Goal: Information Seeking & Learning: Learn about a topic

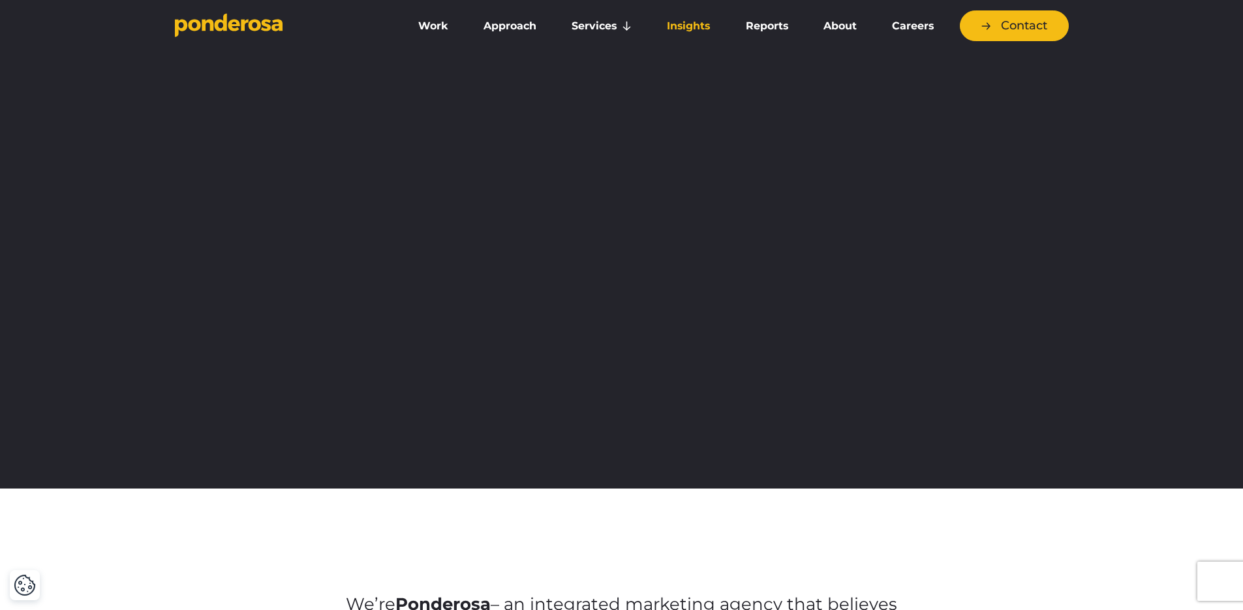
click at [698, 22] on link "Insights" at bounding box center [688, 25] width 73 height 27
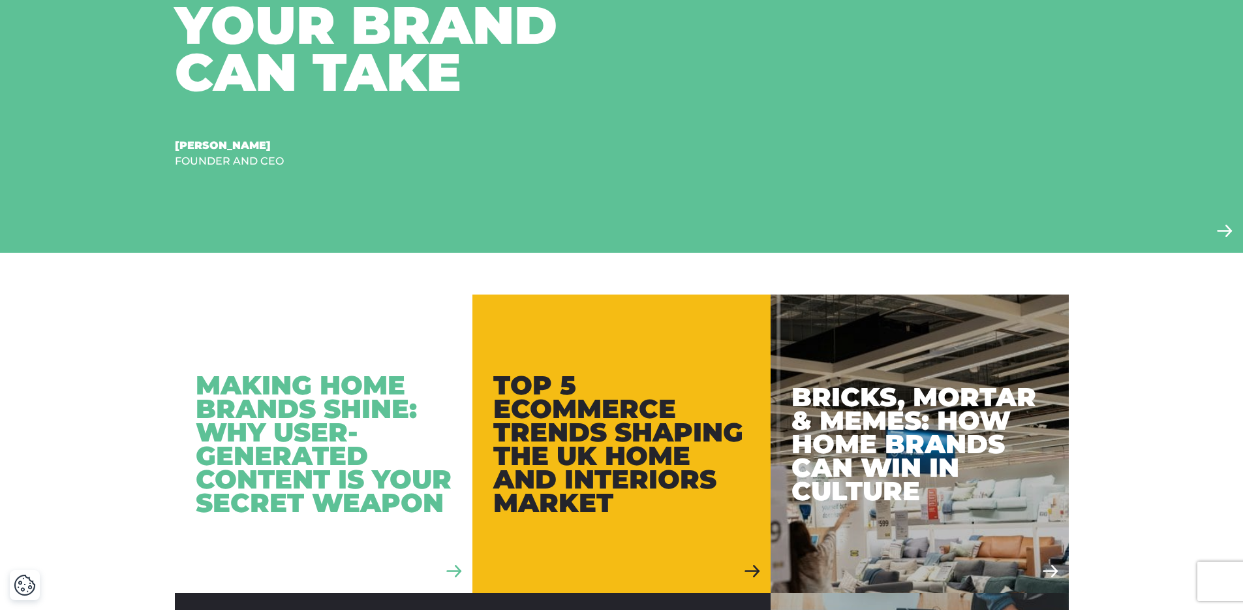
scroll to position [701, 0]
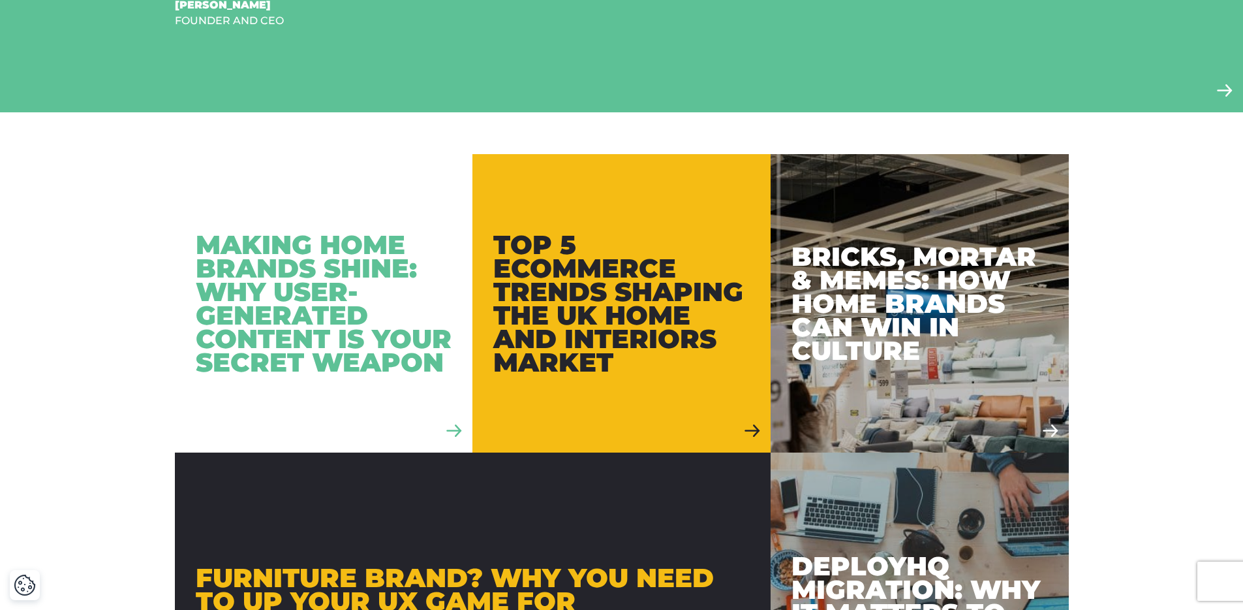
click at [387, 413] on div at bounding box center [324, 303] width 298 height 298
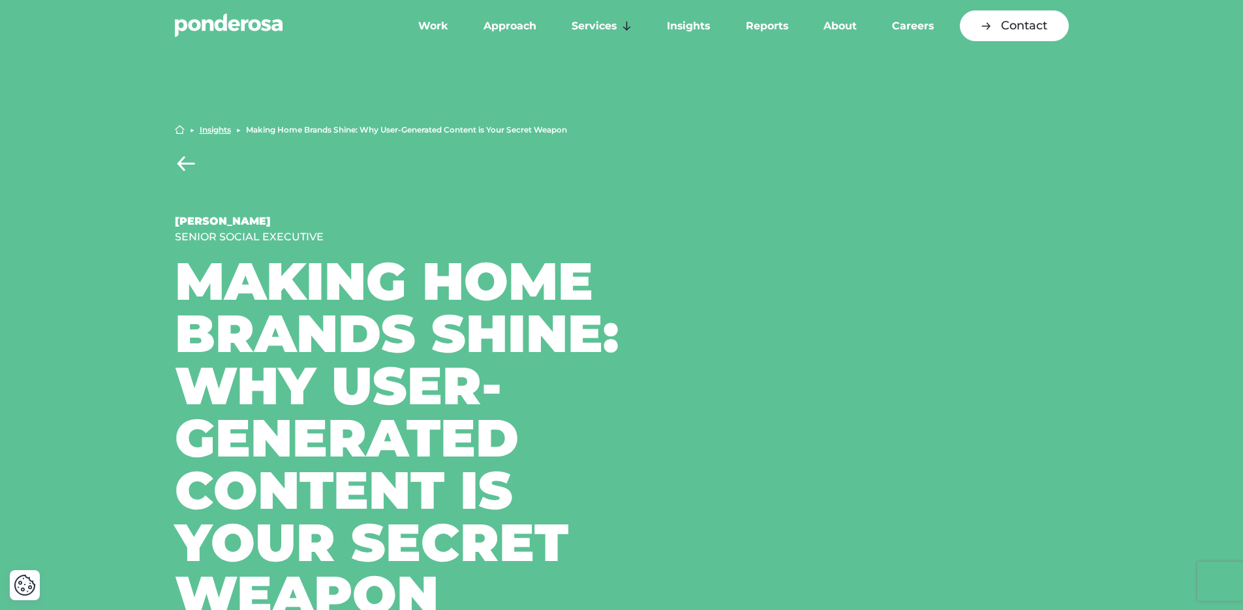
drag, startPoint x: 673, startPoint y: 552, endPoint x: 147, endPoint y: 285, distance: 590.3
click at [147, 285] on div "Home ▶︎ Insights ▶︎ Making Home Brands Shine: Why User-Generated Content is You…" at bounding box center [621, 372] width 1243 height 663
copy h1 "Making Home Brands Shine: Why User-Generated Content is Your Secret Weapon"
